Goal: Information Seeking & Learning: Find specific fact

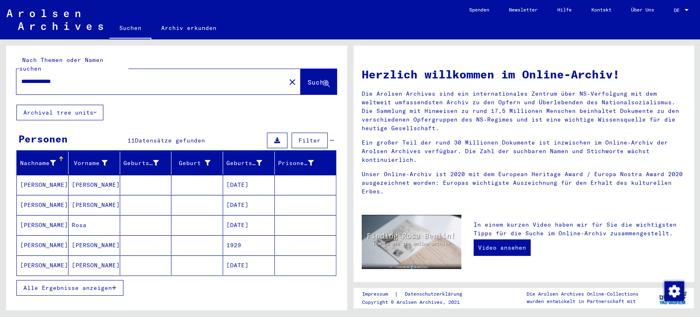
click at [112, 285] on icon "button" at bounding box center [114, 288] width 5 height 6
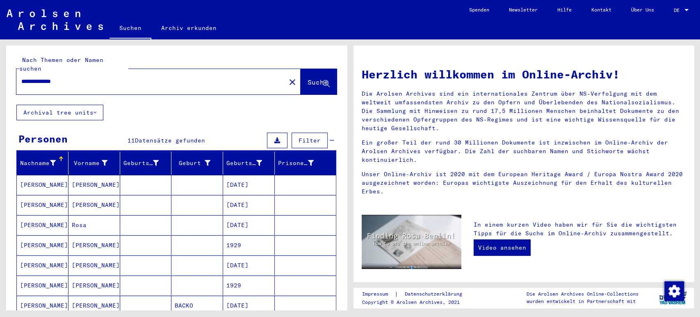
click at [105, 77] on input "**********" at bounding box center [148, 81] width 255 height 9
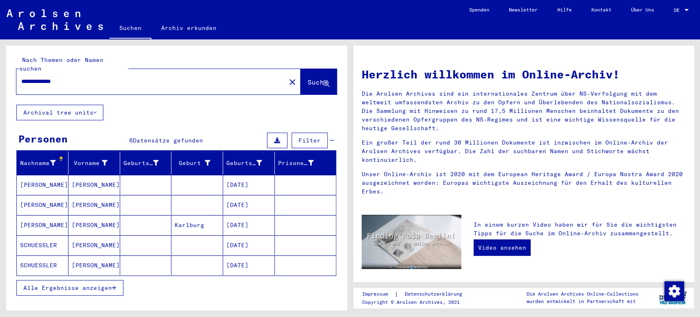
click at [57, 283] on button "Alle Ergebnisse anzeigen" at bounding box center [69, 288] width 107 height 16
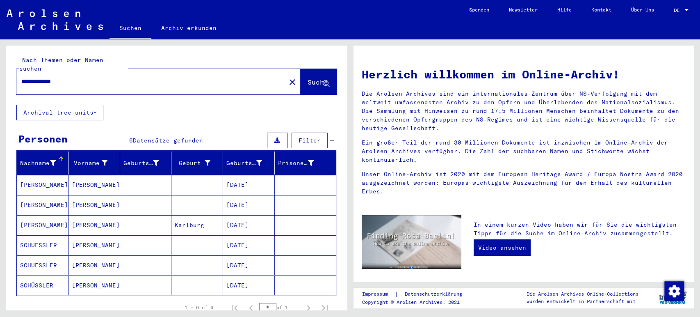
click at [79, 77] on input "**********" at bounding box center [148, 81] width 255 height 9
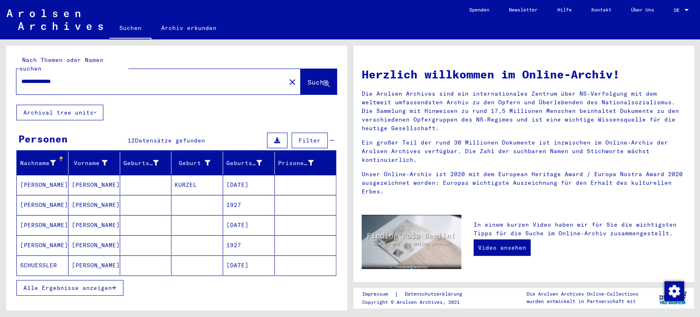
click at [112, 284] on span "Alle Ergebnisse anzeigen" at bounding box center [67, 287] width 89 height 7
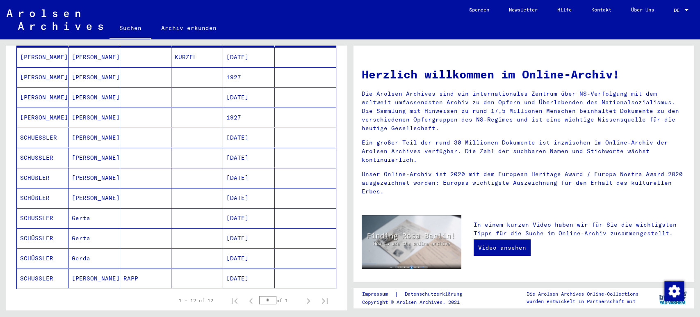
scroll to position [109, 0]
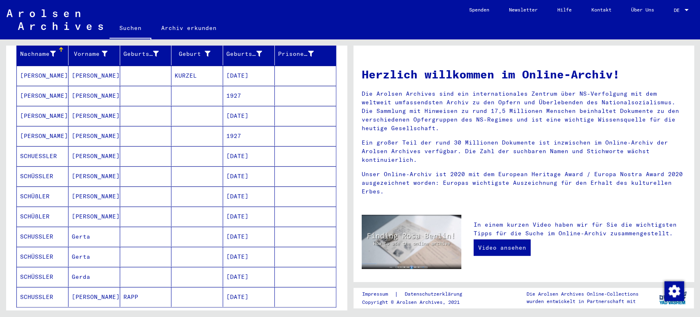
click at [338, 68] on div "Nachname Vorname Geburtsname Geburt‏ Geburtsdatum Prisoner # [PERSON_NAME] [DAT…" at bounding box center [176, 201] width 341 height 318
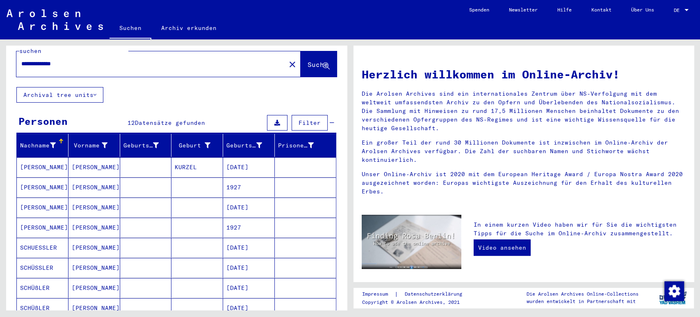
scroll to position [0, 0]
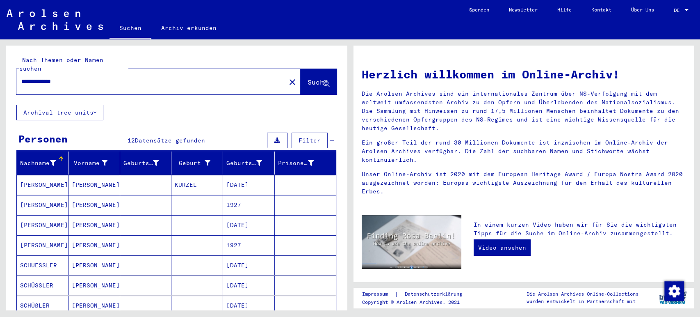
click at [118, 77] on input "**********" at bounding box center [148, 81] width 255 height 9
type input "*********"
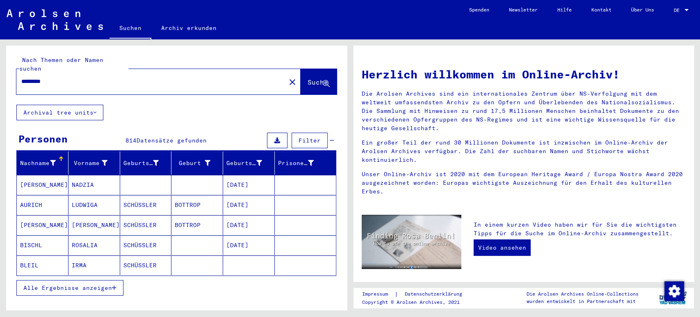
click at [114, 285] on icon "button" at bounding box center [114, 288] width 5 height 6
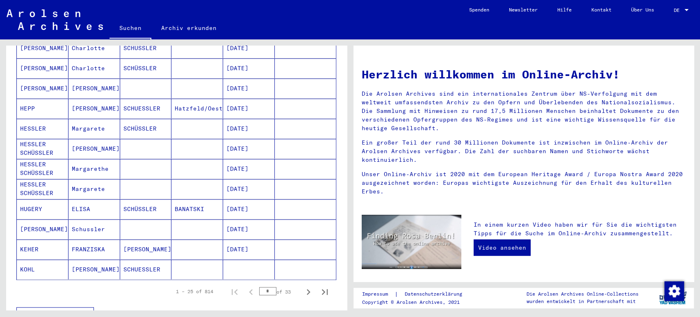
scroll to position [400, 0]
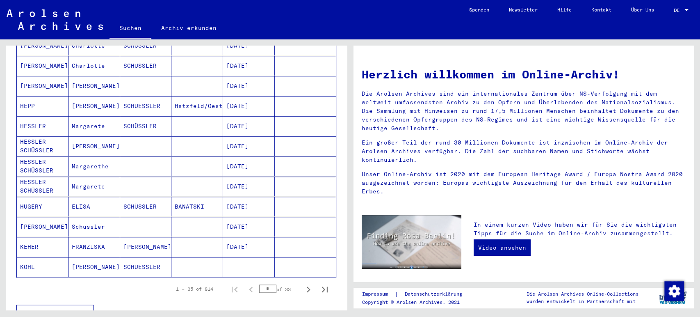
click at [104, 123] on mat-cell "Margarete" at bounding box center [94, 126] width 52 height 20
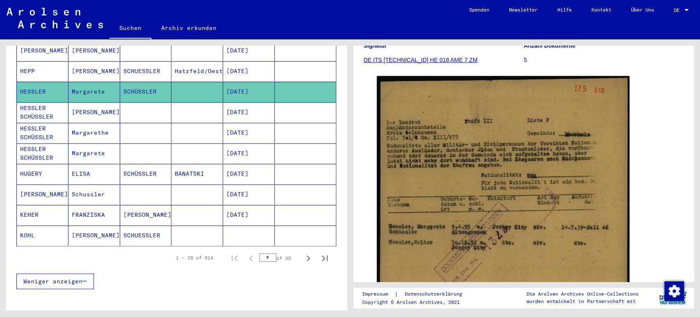
scroll to position [154, 0]
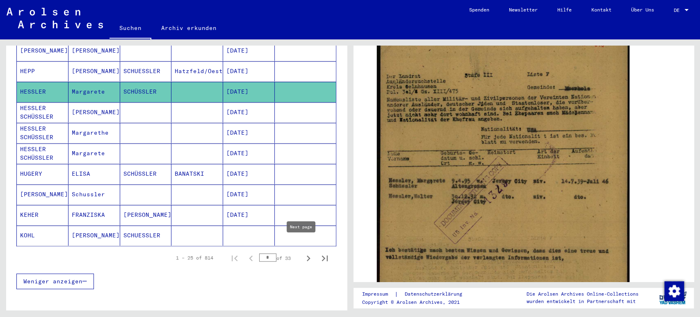
click at [303, 252] on icon "Next page" at bounding box center [308, 257] width 11 height 11
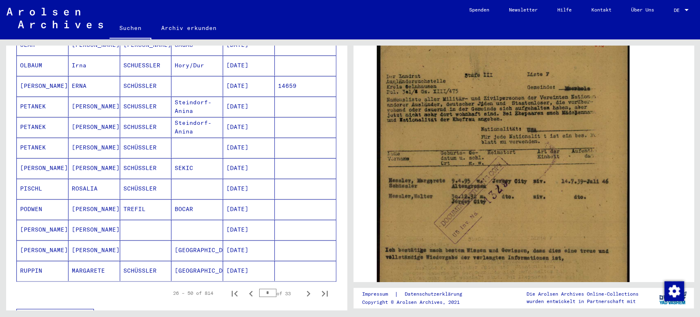
scroll to position [408, 0]
click at [305, 286] on icon "Next page" at bounding box center [308, 291] width 11 height 11
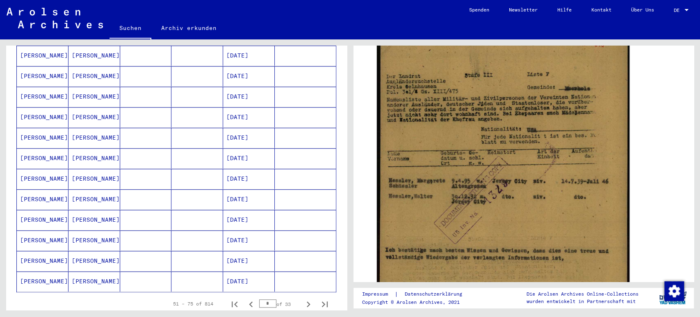
scroll to position [445, 0]
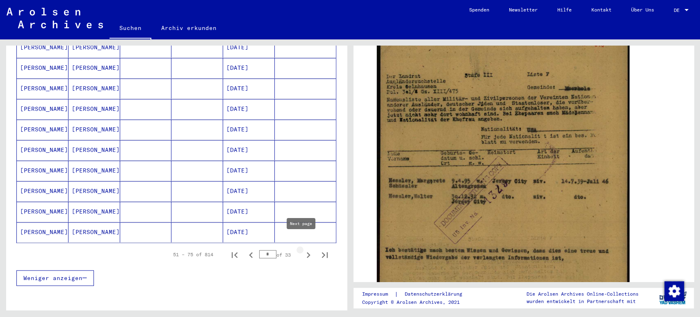
click at [303, 249] on icon "Next page" at bounding box center [308, 254] width 11 height 11
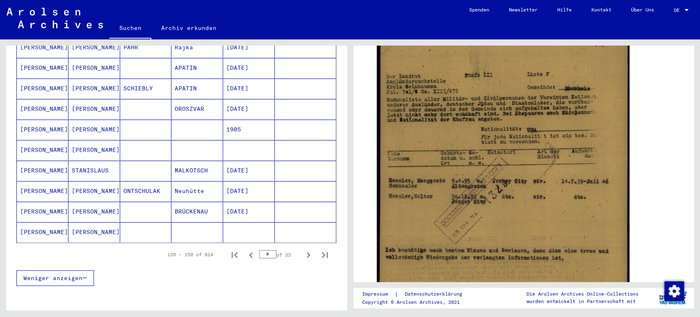
click at [303, 249] on icon "Next page" at bounding box center [308, 254] width 11 height 11
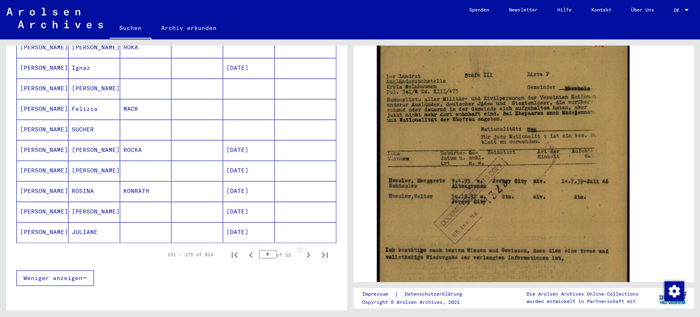
click at [303, 249] on icon "Next page" at bounding box center [308, 254] width 11 height 11
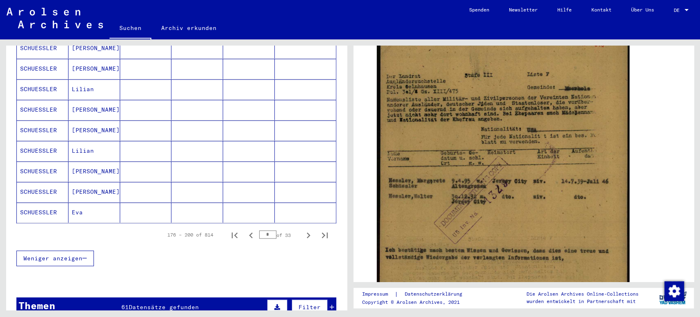
scroll to position [466, 0]
click at [303, 228] on icon "Next page" at bounding box center [308, 233] width 11 height 11
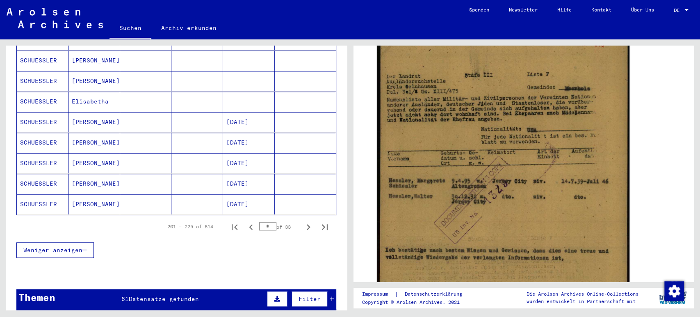
scroll to position [488, 0]
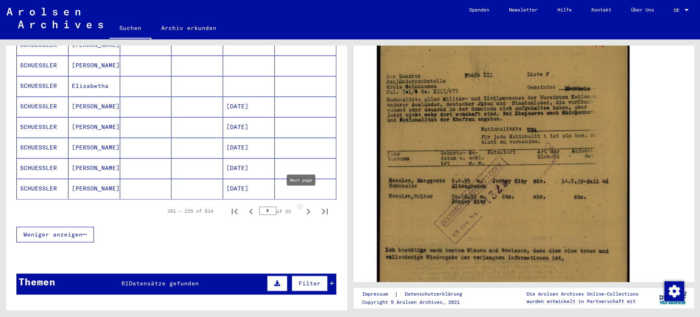
click at [303, 205] on icon "Next page" at bounding box center [308, 210] width 11 height 11
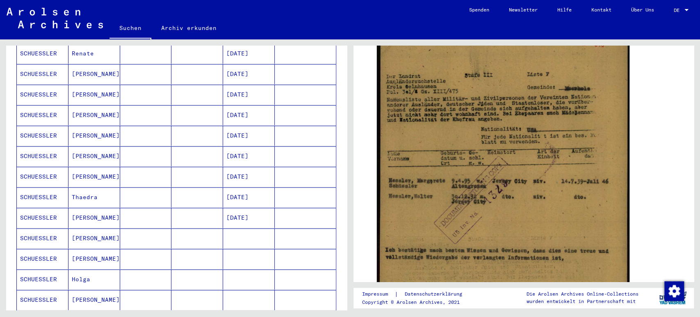
scroll to position [436, 0]
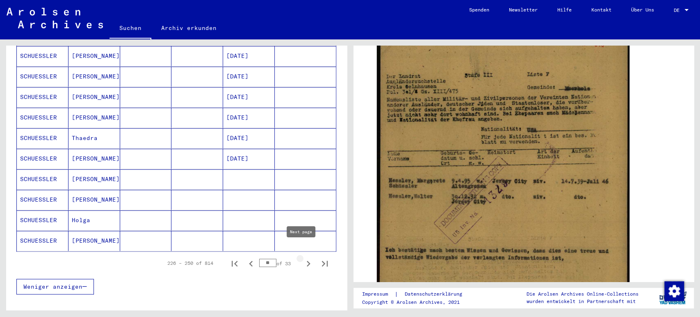
click at [300, 255] on button "Next page" at bounding box center [308, 263] width 16 height 16
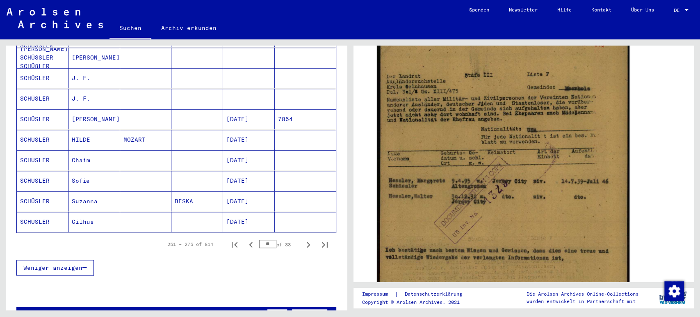
scroll to position [507, 0]
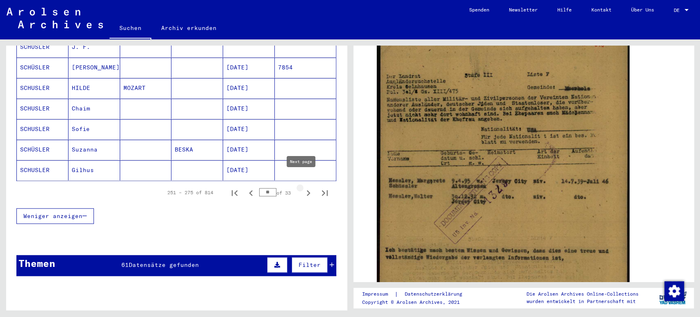
click at [303, 187] on icon "Next page" at bounding box center [308, 192] width 11 height 11
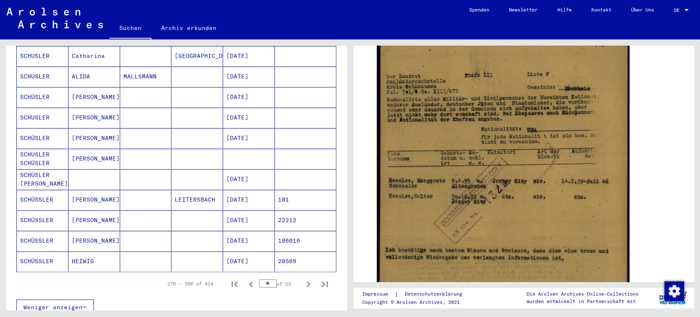
scroll to position [417, 0]
click at [303, 277] on icon "Next page" at bounding box center [308, 282] width 11 height 11
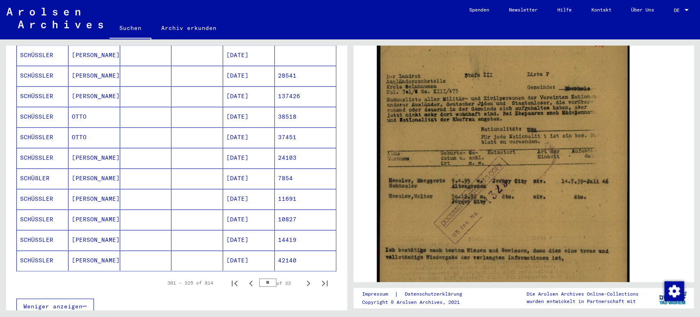
drag, startPoint x: 346, startPoint y: 206, endPoint x: 348, endPoint y: 183, distance: 23.0
click at [348, 183] on div "Nach Themen oder Namen suchen ********* close Suche Archival tree units Persone…" at bounding box center [175, 174] width 350 height 270
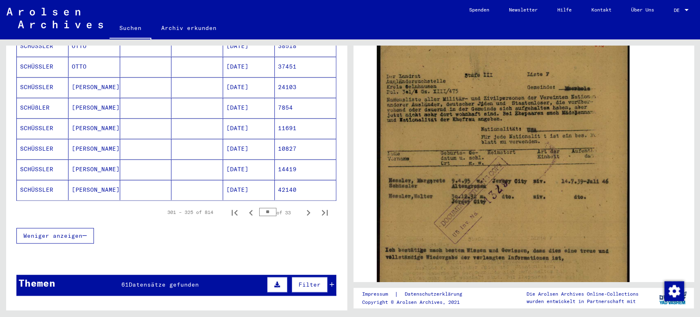
scroll to position [536, 0]
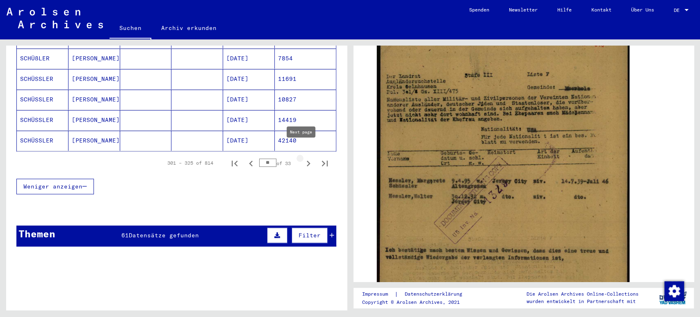
click at [303, 157] on icon "Next page" at bounding box center [308, 162] width 11 height 11
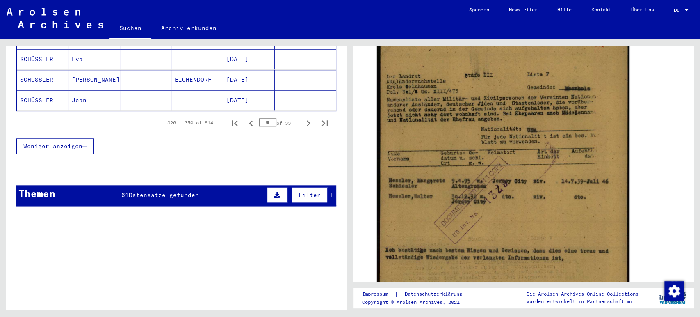
scroll to position [579, 0]
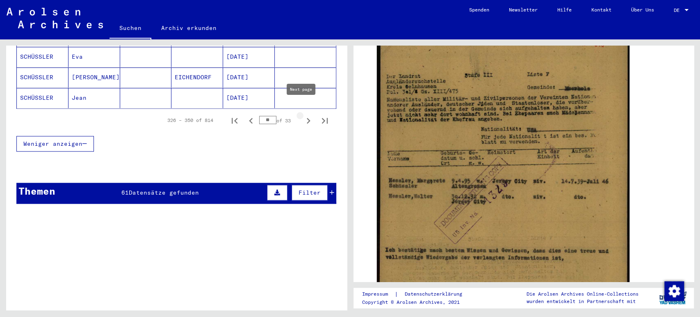
click at [303, 115] on icon "Next page" at bounding box center [308, 120] width 11 height 11
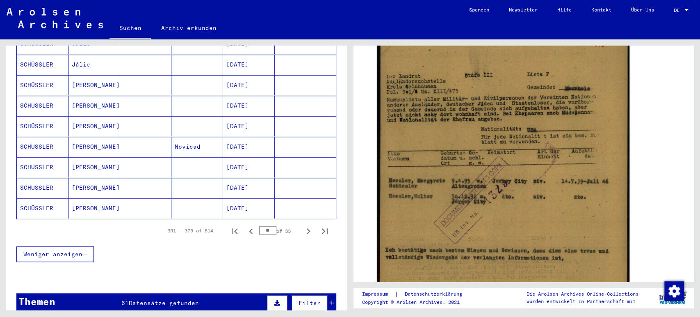
scroll to position [472, 0]
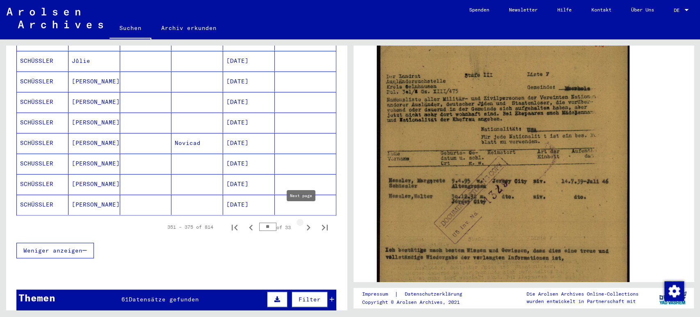
click at [303, 221] on icon "Next page" at bounding box center [308, 226] width 11 height 11
type input "**"
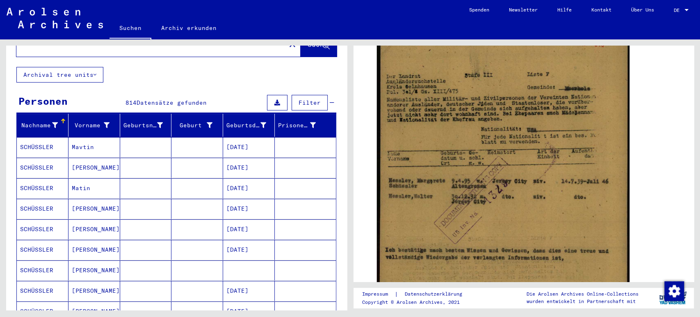
scroll to position [0, 0]
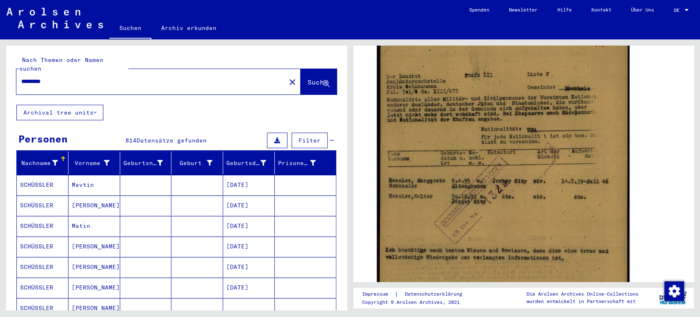
click at [142, 77] on input "*********" at bounding box center [151, 81] width 260 height 9
type input "**********"
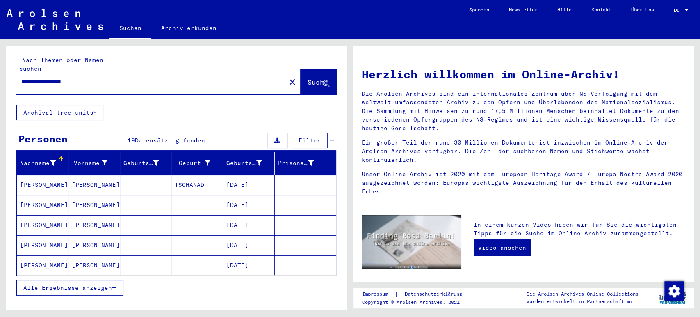
click at [121, 280] on button "Alle Ergebnisse anzeigen" at bounding box center [69, 288] width 107 height 16
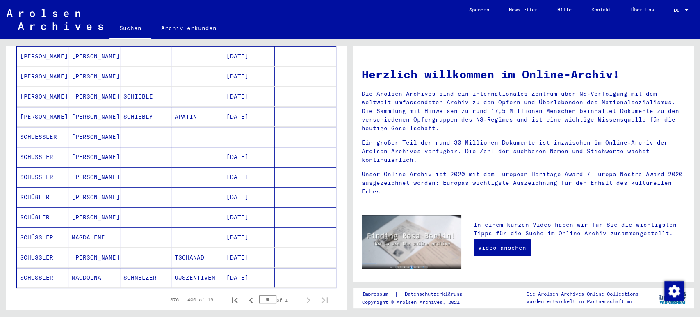
scroll to position [271, 0]
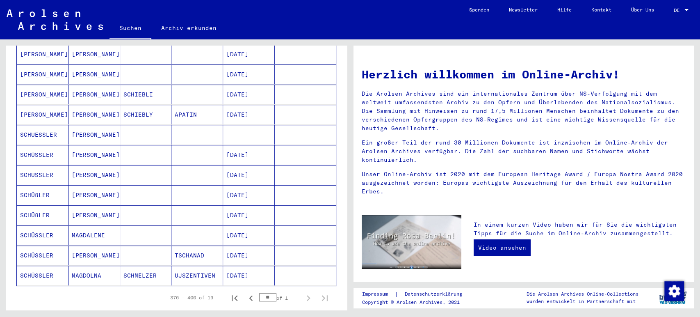
click at [267, 293] on input "**" at bounding box center [267, 297] width 17 height 8
type input "*"
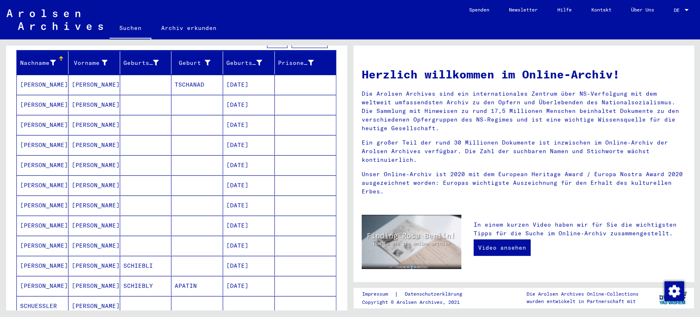
scroll to position [16, 0]
